Goal: Task Accomplishment & Management: Use online tool/utility

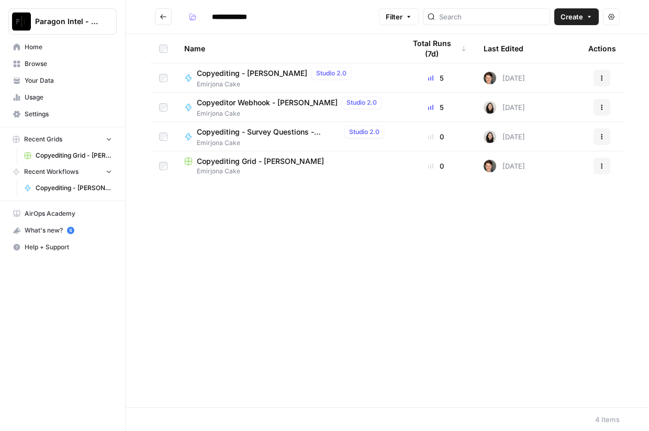
click at [230, 166] on span "Copyediting Grid - [PERSON_NAME]" at bounding box center [260, 161] width 127 height 10
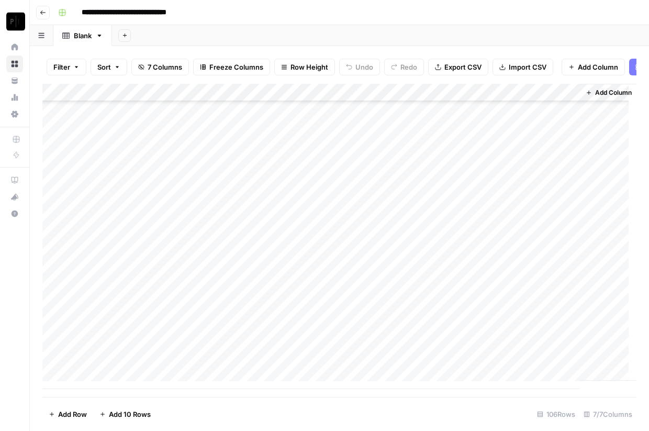
scroll to position [1624, 0]
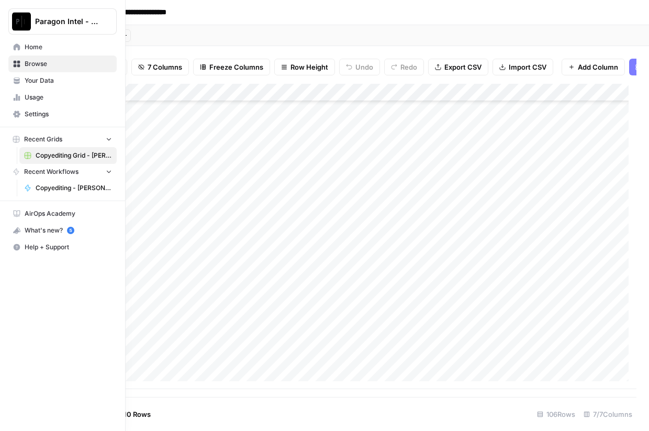
click at [40, 48] on span "Home" at bounding box center [68, 46] width 87 height 9
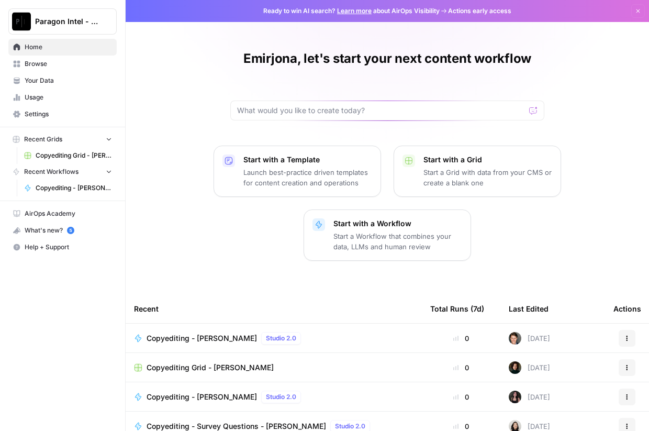
click at [34, 64] on span "Browse" at bounding box center [68, 63] width 87 height 9
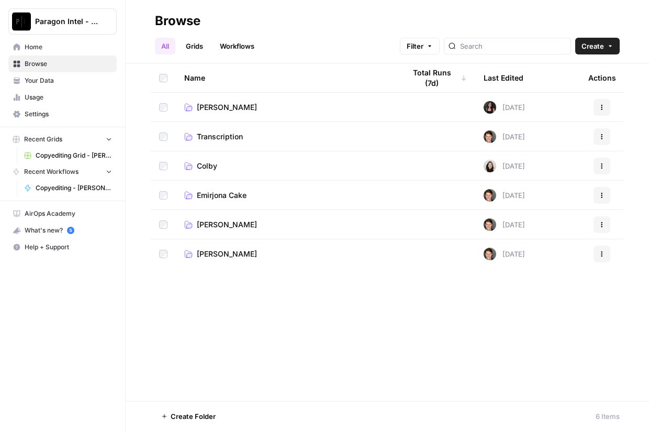
click at [239, 196] on span "Emirjona Cake" at bounding box center [222, 195] width 50 height 10
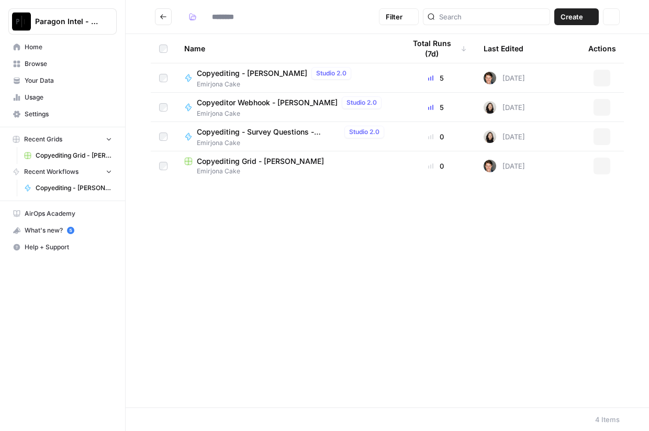
type input "**********"
click at [242, 74] on span "Copyediting - [PERSON_NAME]" at bounding box center [252, 73] width 110 height 10
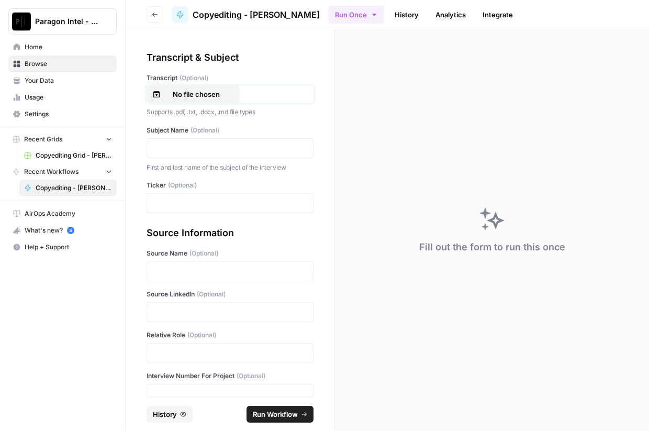
click at [202, 93] on p "No file chosen" at bounding box center [196, 94] width 67 height 10
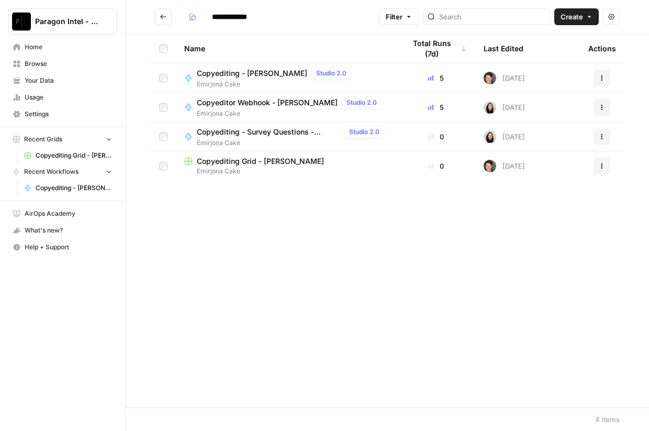
click at [261, 164] on span "Copyediting Grid - [PERSON_NAME]" at bounding box center [260, 161] width 127 height 10
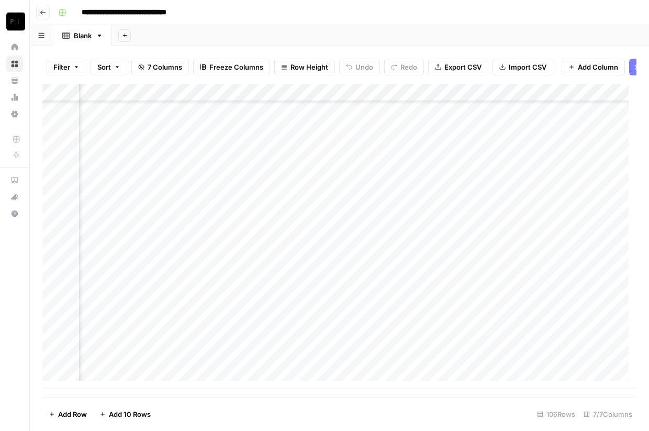
scroll to position [1624, 278]
click at [386, 362] on div "Add Column" at bounding box center [339, 236] width 594 height 305
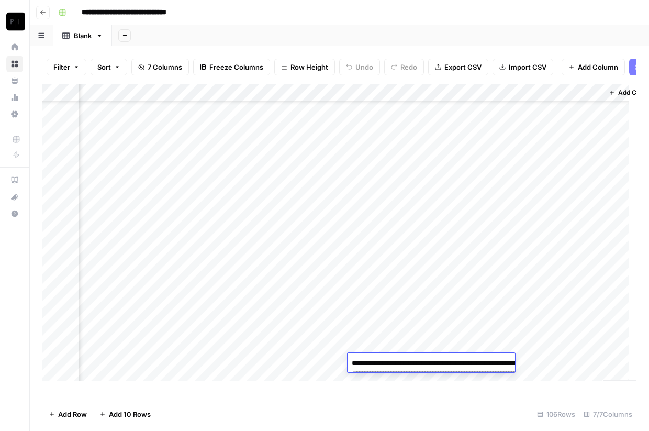
click at [409, 379] on textarea "**********" at bounding box center [452, 384] width 209 height 57
click at [399, 346] on div "Add Column" at bounding box center [339, 236] width 594 height 305
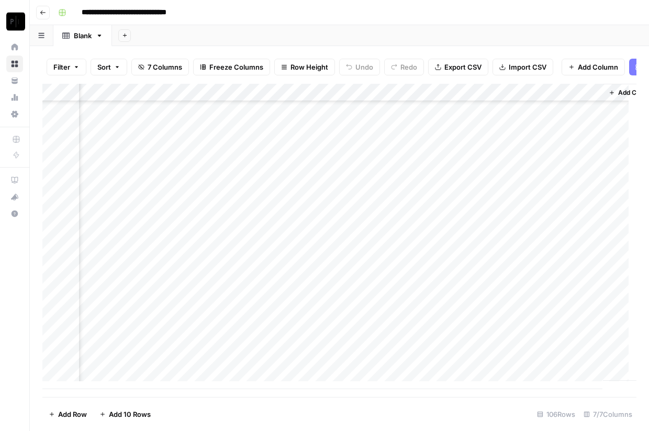
click at [429, 344] on div "Add Column" at bounding box center [339, 236] width 594 height 305
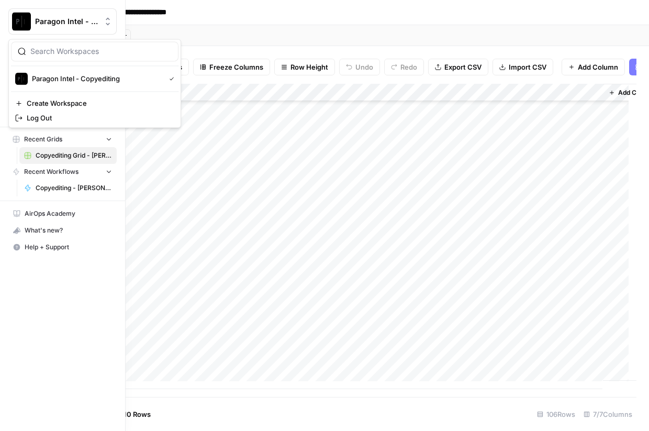
click at [14, 25] on img "Workspace: Paragon Intel - Copyediting" at bounding box center [21, 21] width 19 height 19
click at [40, 18] on span "Paragon Intel - Copyediting" at bounding box center [66, 21] width 63 height 10
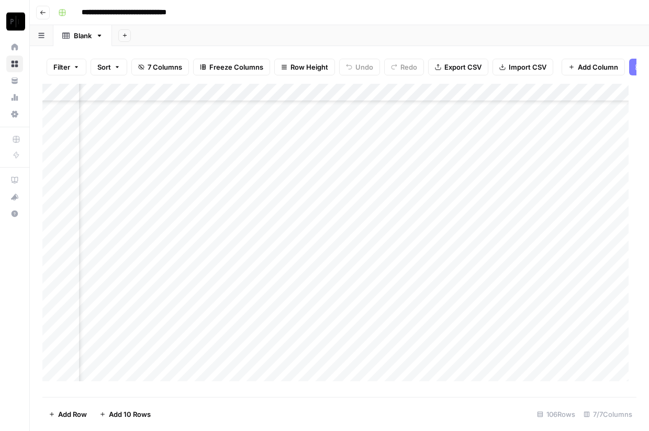
scroll to position [1610, 236]
click at [439, 361] on div "Add Column" at bounding box center [339, 236] width 594 height 305
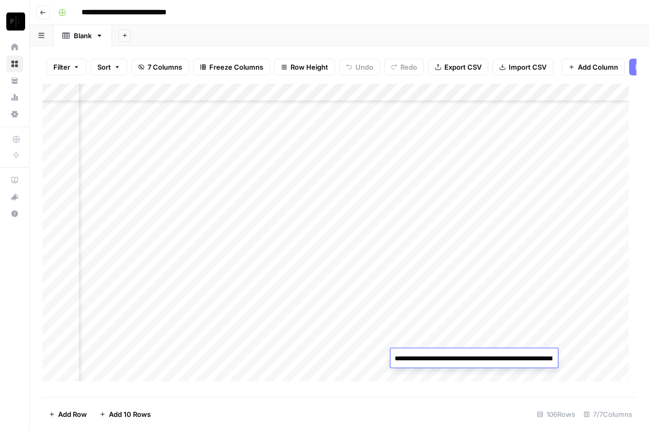
click at [439, 361] on textarea "**********" at bounding box center [473, 358] width 167 height 15
click at [439, 361] on textarea "**********" at bounding box center [494, 379] width 209 height 57
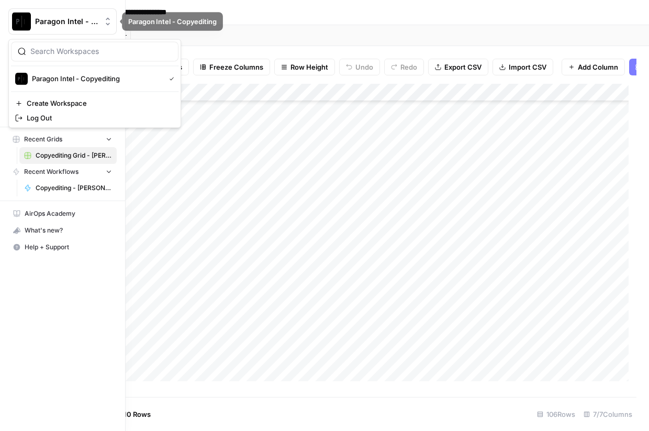
click at [21, 17] on img "Workspace: Paragon Intel - Copyediting" at bounding box center [21, 21] width 19 height 19
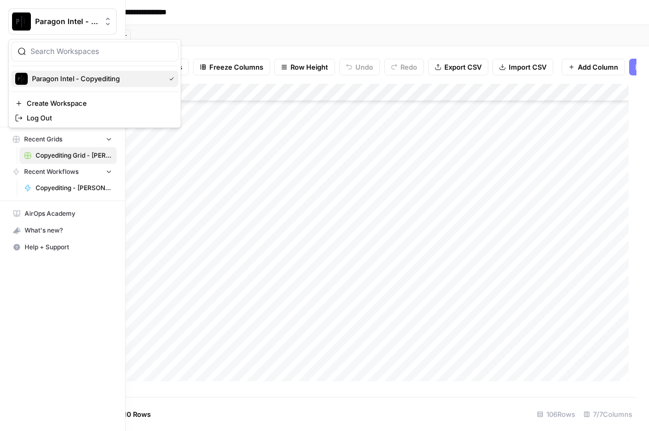
click at [49, 79] on span "Paragon Intel - Copyediting" at bounding box center [96, 78] width 129 height 10
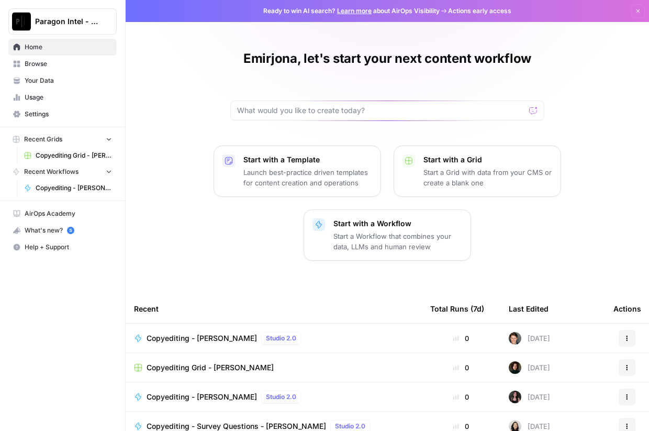
click at [35, 61] on span "Browse" at bounding box center [68, 63] width 87 height 9
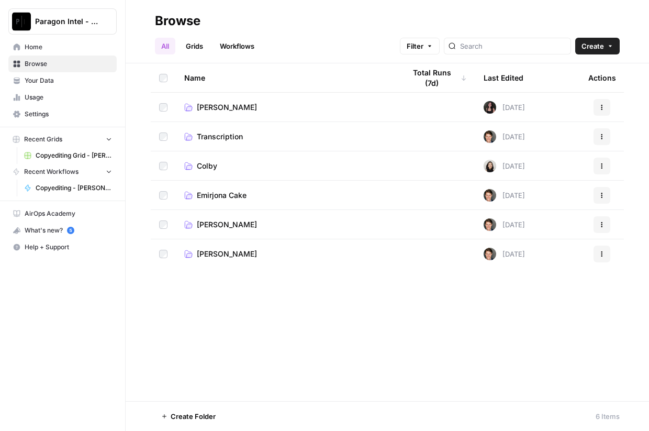
click at [209, 198] on span "Emirjona Cake" at bounding box center [222, 195] width 50 height 10
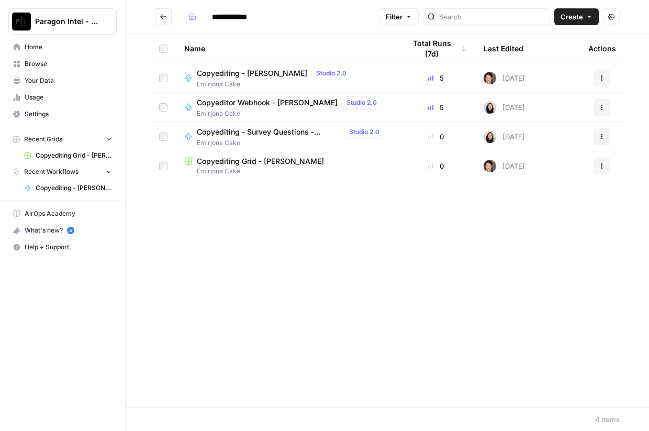
click at [234, 73] on span "Copyediting - [PERSON_NAME]" at bounding box center [252, 73] width 110 height 10
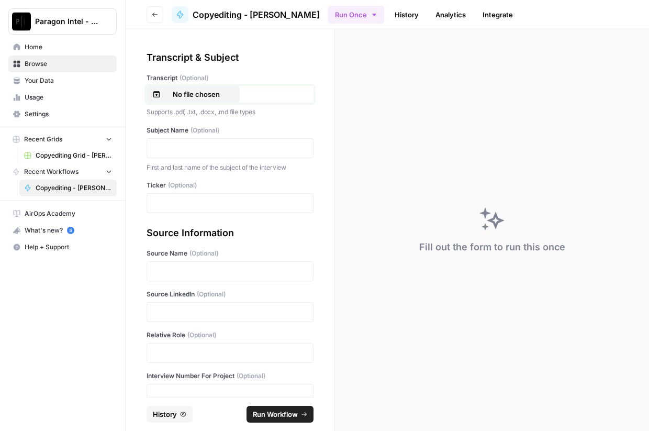
click at [193, 93] on p "No file chosen" at bounding box center [196, 94] width 67 height 10
click at [199, 146] on p at bounding box center [229, 148] width 153 height 10
click at [181, 203] on p at bounding box center [229, 203] width 153 height 10
click at [219, 268] on p at bounding box center [229, 271] width 153 height 10
click at [211, 303] on div at bounding box center [230, 312] width 167 height 20
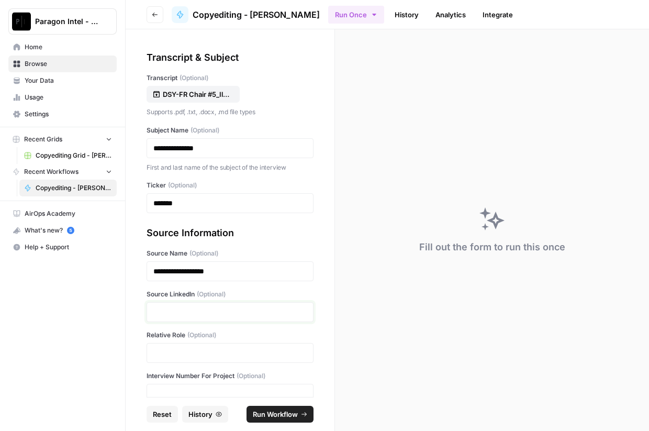
click at [229, 311] on p at bounding box center [229, 312] width 153 height 10
click at [224, 307] on p at bounding box center [229, 312] width 153 height 10
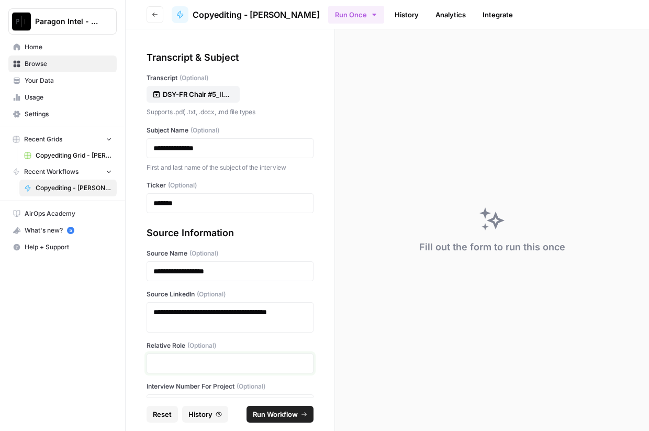
click at [175, 361] on p at bounding box center [229, 363] width 153 height 10
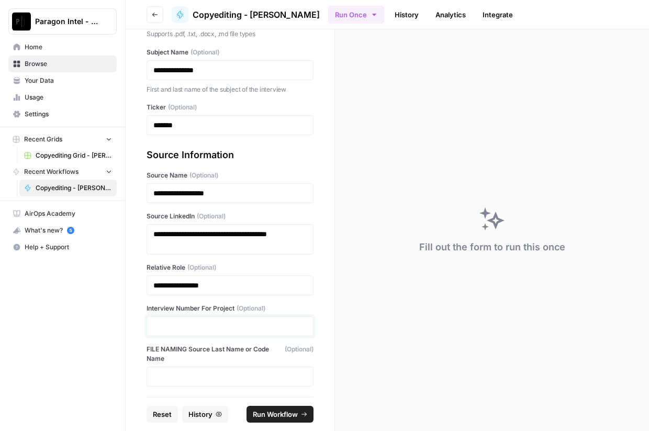
click at [174, 323] on p at bounding box center [229, 326] width 153 height 10
click at [283, 408] on button "Run Workflow" at bounding box center [280, 414] width 67 height 17
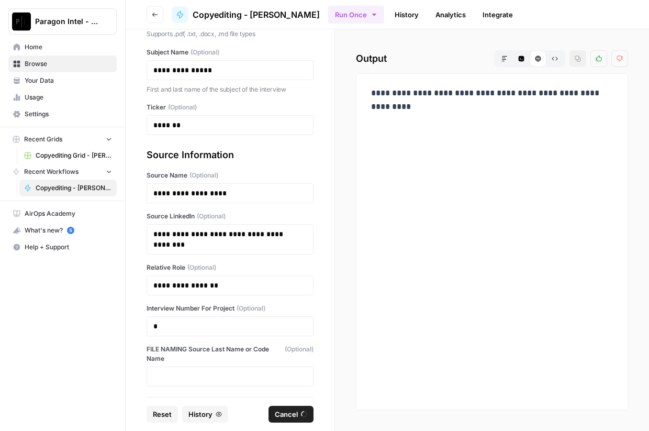
scroll to position [0, 0]
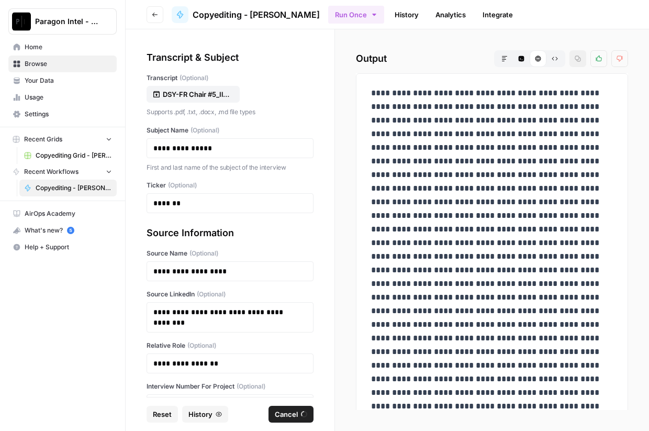
click at [161, 414] on span "Reset" at bounding box center [162, 414] width 19 height 10
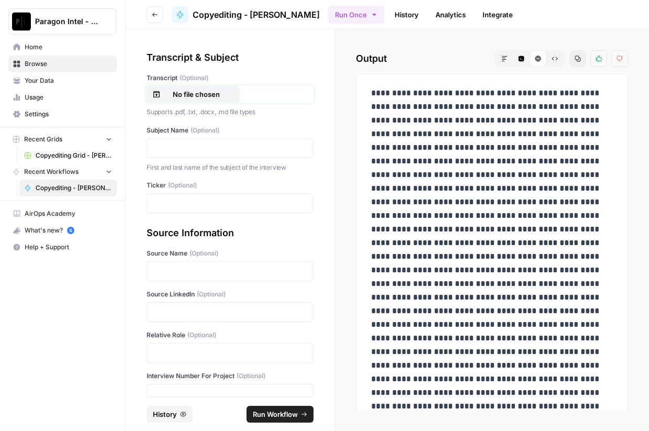
click at [186, 97] on p "No file chosen" at bounding box center [196, 94] width 67 height 10
click at [182, 148] on p at bounding box center [229, 148] width 153 height 10
click at [167, 204] on p at bounding box center [229, 203] width 153 height 10
click at [172, 277] on div at bounding box center [230, 271] width 167 height 20
click at [168, 262] on div at bounding box center [230, 271] width 167 height 20
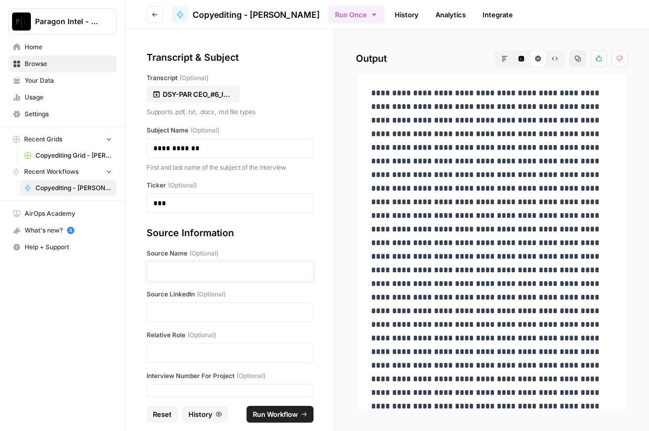
click at [162, 273] on p at bounding box center [229, 271] width 153 height 10
click at [172, 320] on div at bounding box center [230, 312] width 167 height 20
click at [178, 318] on div at bounding box center [230, 312] width 167 height 20
click at [211, 307] on p at bounding box center [229, 312] width 153 height 10
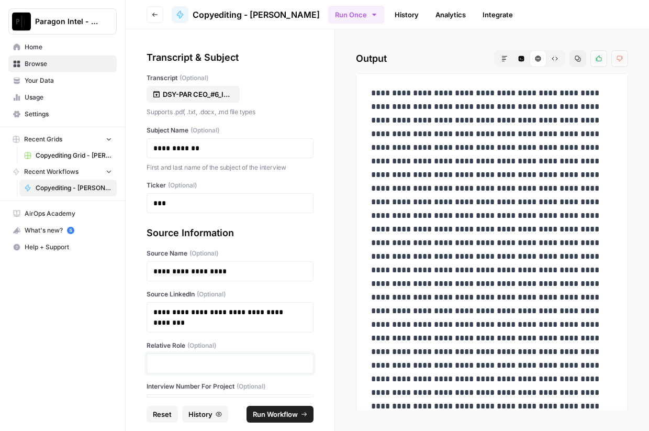
click at [191, 361] on p at bounding box center [229, 363] width 153 height 10
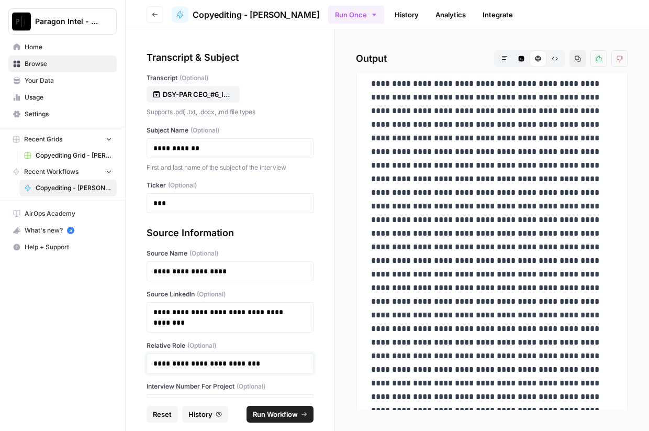
scroll to position [78, 0]
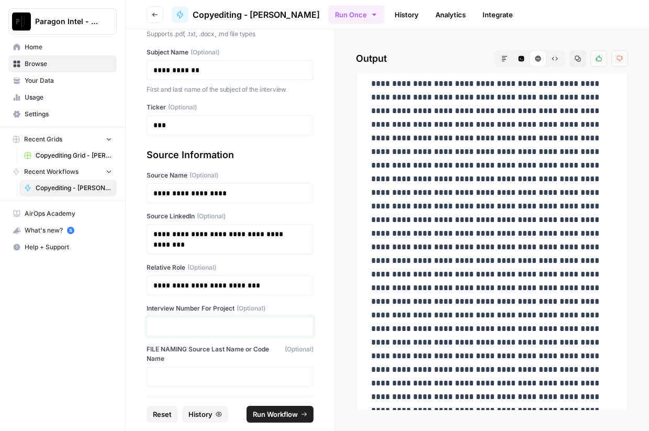
click at [176, 321] on p at bounding box center [229, 326] width 153 height 10
click at [264, 410] on span "Run Workflow" at bounding box center [275, 414] width 45 height 10
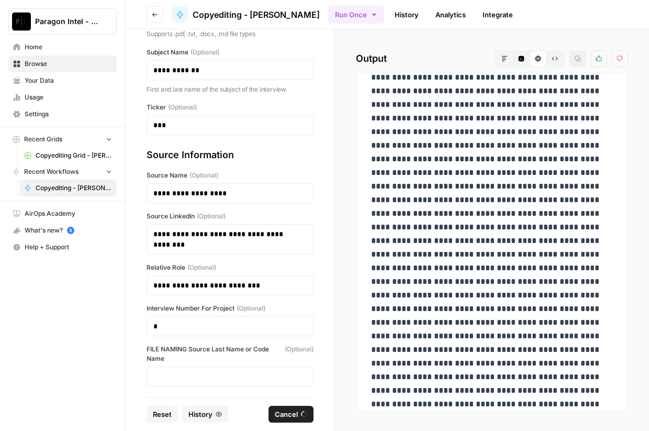
scroll to position [4180, 0]
click at [149, 413] on button "Reset" at bounding box center [162, 414] width 31 height 17
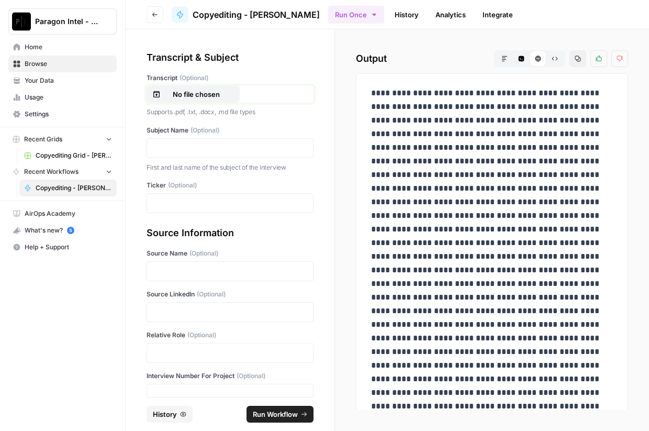
click at [205, 93] on p "No file chosen" at bounding box center [196, 94] width 67 height 10
click at [180, 149] on p at bounding box center [229, 148] width 153 height 10
click at [171, 209] on div at bounding box center [230, 203] width 167 height 20
click at [204, 203] on p at bounding box center [229, 203] width 153 height 10
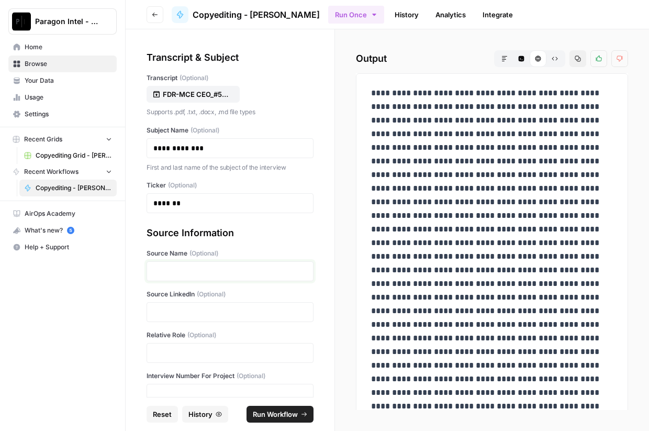
click at [184, 273] on p at bounding box center [229, 271] width 153 height 10
paste div
click at [197, 267] on p "**********" at bounding box center [226, 271] width 146 height 10
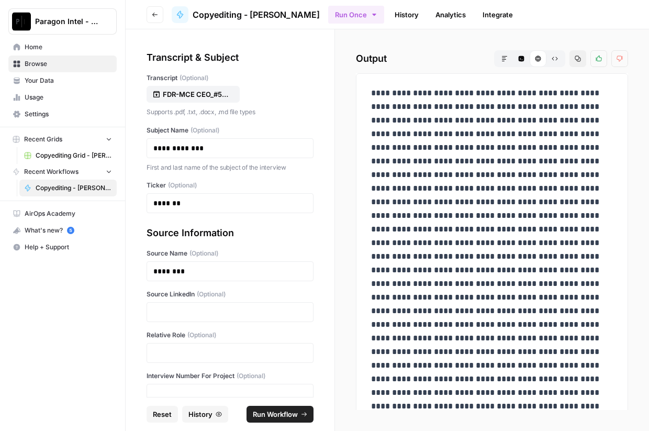
click at [188, 300] on div "Source LinkedIn (Optional)" at bounding box center [230, 305] width 167 height 32
click at [189, 308] on p at bounding box center [229, 312] width 153 height 10
click at [204, 357] on div at bounding box center [230, 353] width 167 height 20
click at [215, 355] on p at bounding box center [229, 353] width 153 height 10
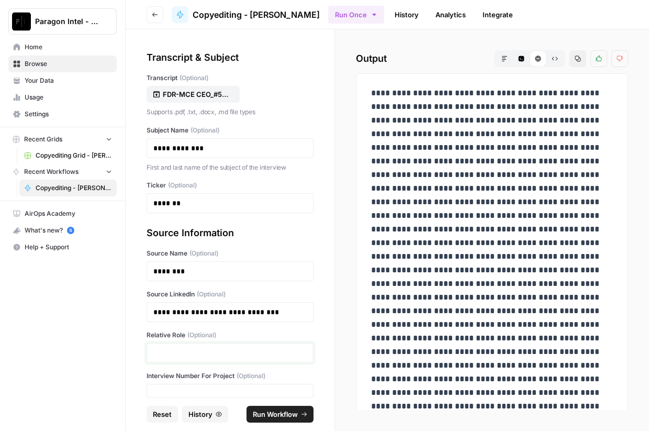
click at [268, 356] on p at bounding box center [229, 353] width 153 height 10
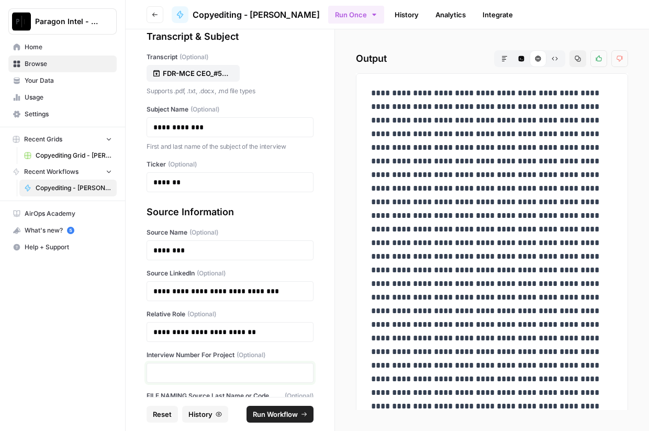
click at [238, 374] on p at bounding box center [229, 372] width 153 height 10
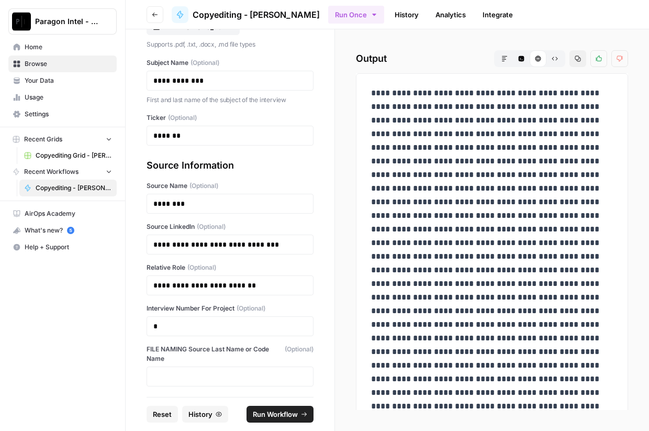
click at [289, 413] on span "Run Workflow" at bounding box center [275, 414] width 45 height 10
click at [52, 46] on span "Home" at bounding box center [68, 46] width 87 height 9
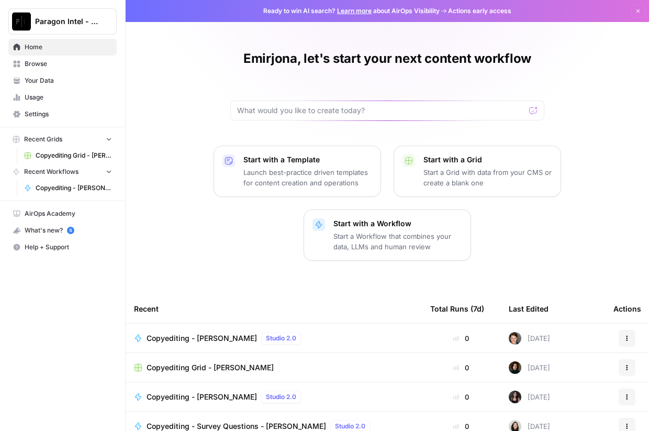
click at [40, 63] on span "Browse" at bounding box center [68, 63] width 87 height 9
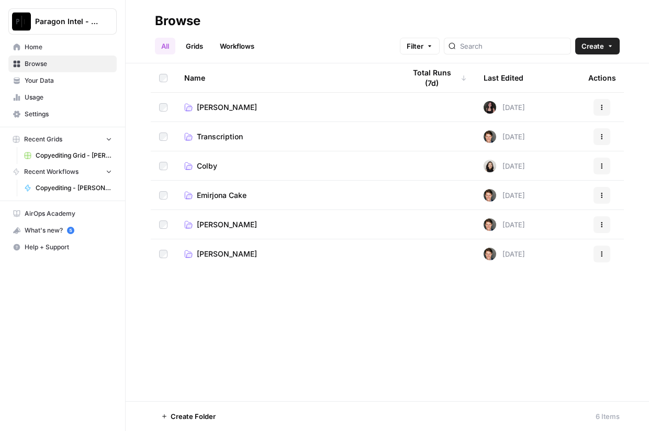
click at [203, 193] on span "Emirjona Cake" at bounding box center [222, 195] width 50 height 10
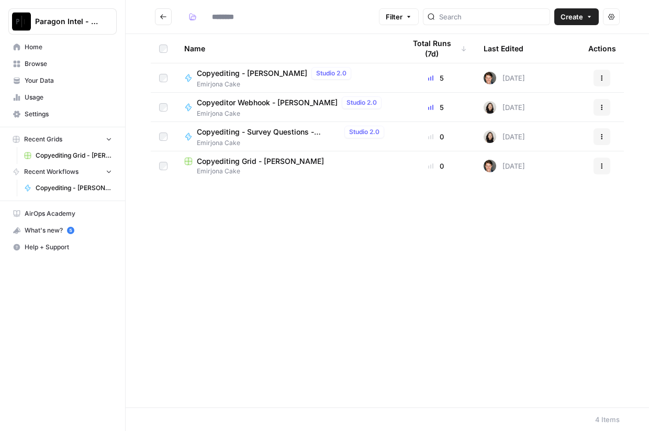
type input "**********"
click at [247, 161] on span "Copyediting Grid - [PERSON_NAME]" at bounding box center [260, 161] width 127 height 10
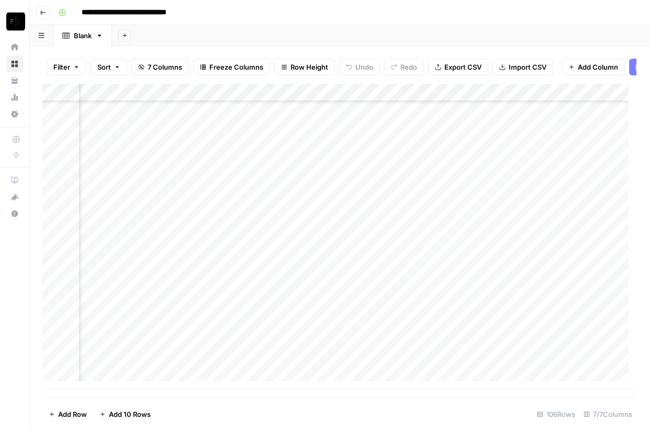
scroll to position [1624, 311]
click at [472, 348] on div "Add Column" at bounding box center [339, 236] width 594 height 305
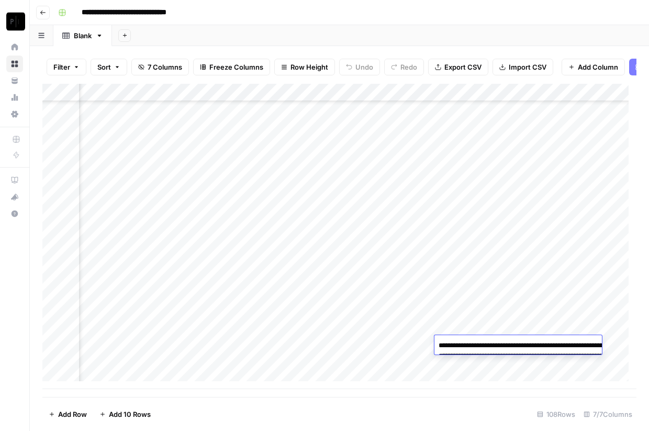
click at [472, 348] on textarea "**********" at bounding box center [538, 366] width 209 height 57
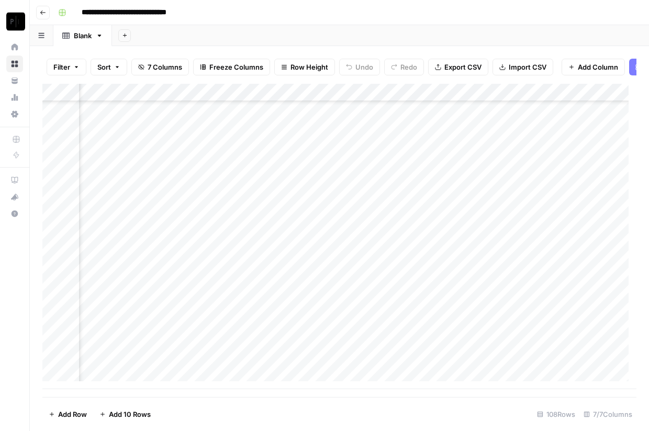
click at [387, 362] on div "Add Column" at bounding box center [339, 236] width 594 height 305
click at [508, 361] on div "Add Column" at bounding box center [339, 236] width 594 height 305
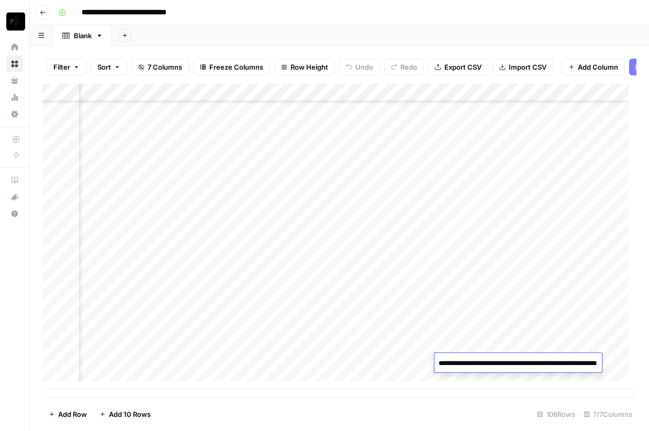
click at [508, 361] on textarea "**********" at bounding box center [517, 363] width 167 height 15
click at [397, 347] on div "Add Column" at bounding box center [339, 236] width 594 height 305
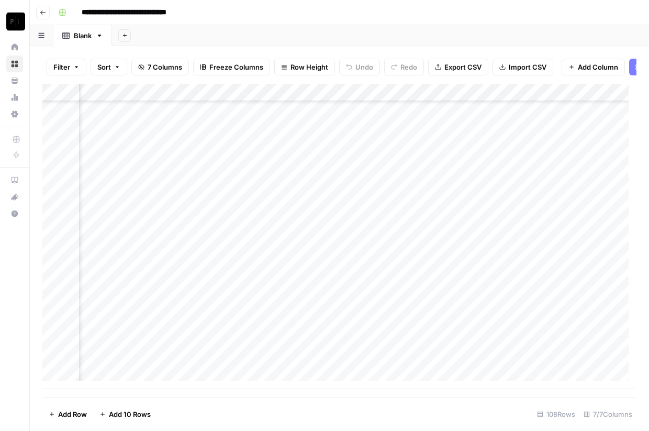
click at [502, 346] on div "Add Column" at bounding box center [339, 236] width 594 height 305
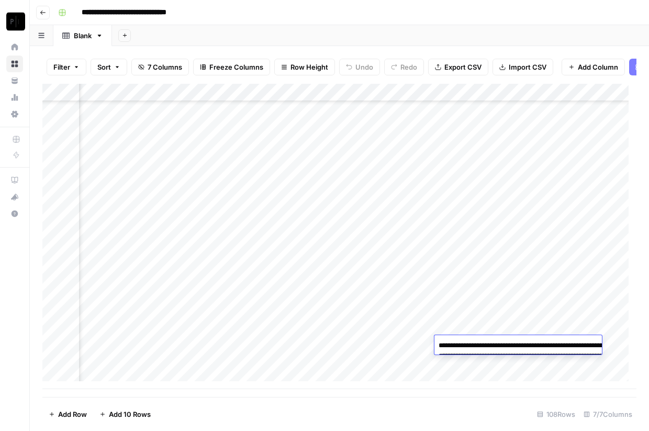
click at [502, 346] on textarea "**********" at bounding box center [538, 366] width 209 height 57
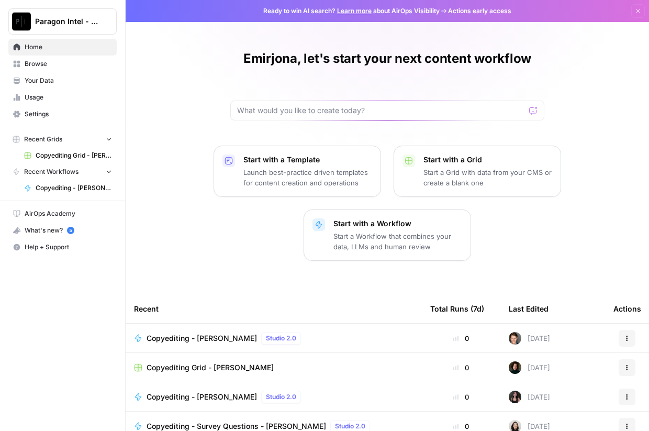
click at [104, 367] on div "Paragon Intel - Copyediting Home Browse Your Data Usage Settings Recent Grids C…" at bounding box center [62, 215] width 125 height 431
click at [78, 155] on span "Copyediting Grid - [PERSON_NAME]" at bounding box center [74, 155] width 76 height 9
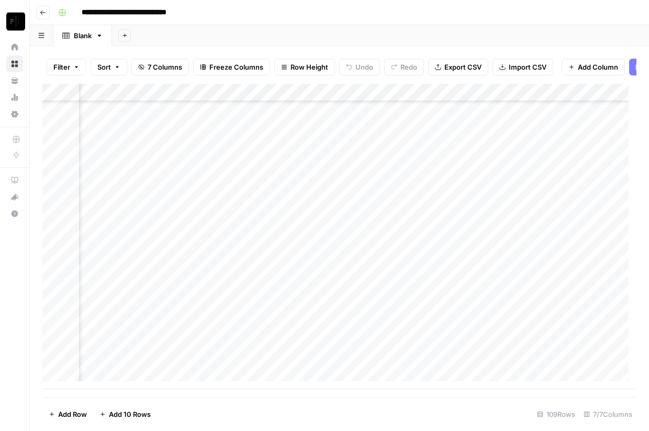
scroll to position [1677, 251]
click at [427, 359] on div "Add Column" at bounding box center [339, 236] width 594 height 305
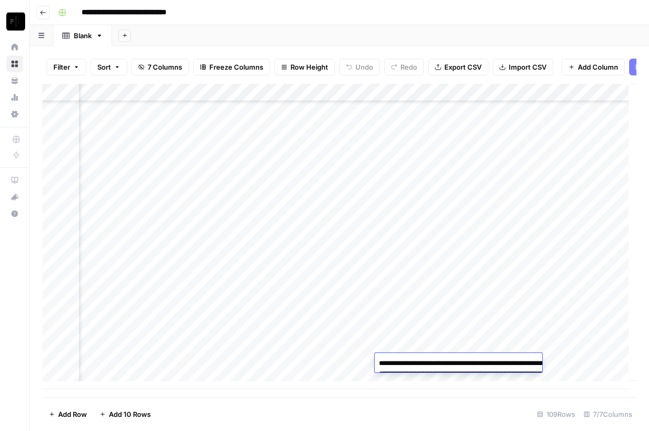
click at [430, 375] on textarea "**********" at bounding box center [479, 384] width 209 height 57
